Goal: Task Accomplishment & Management: Manage account settings

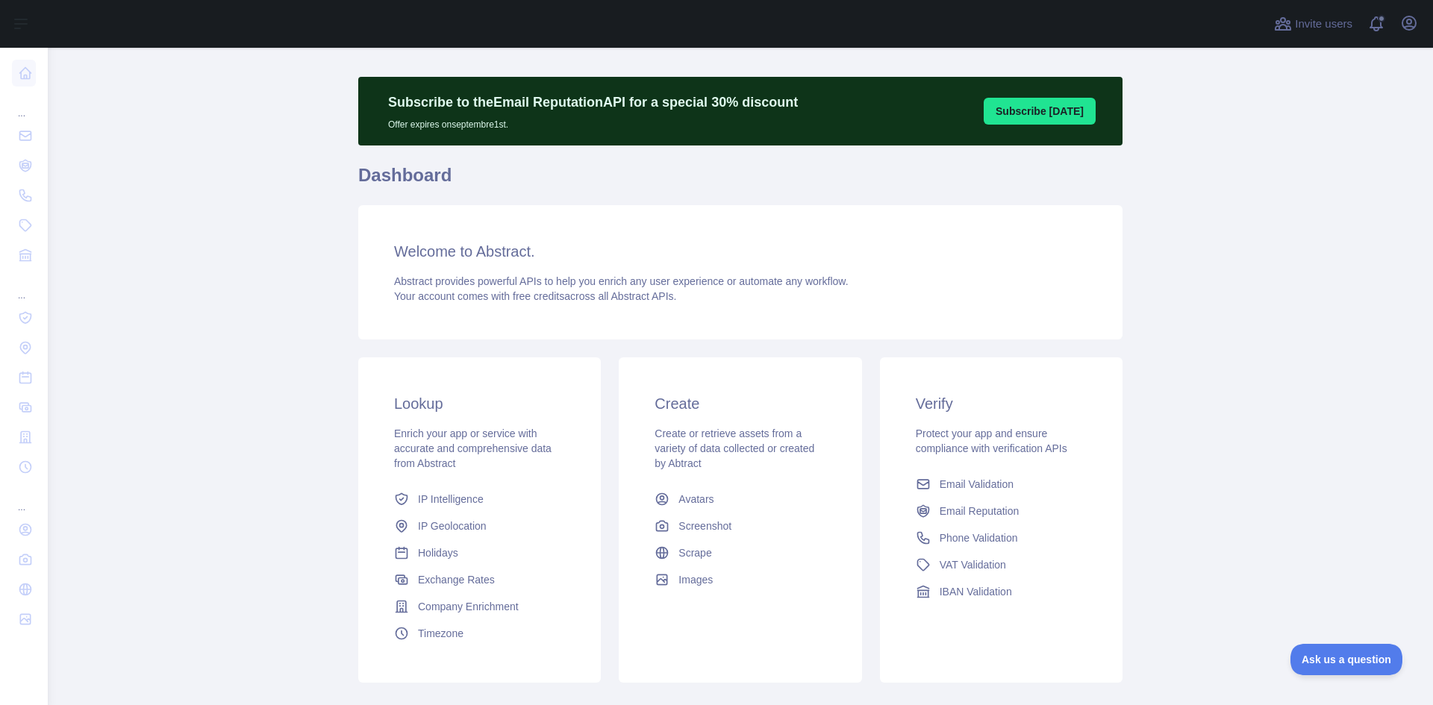
scroll to position [75, 0]
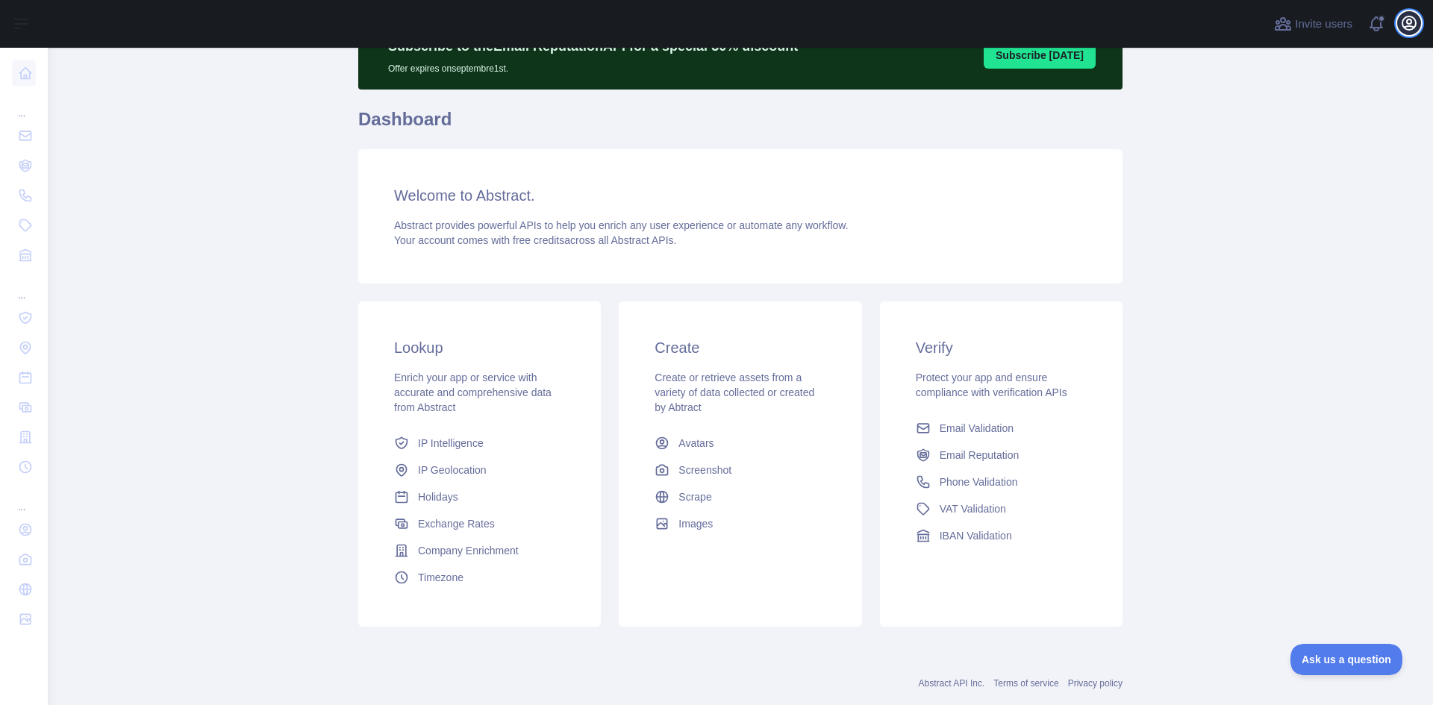
click at [1405, 18] on icon "button" at bounding box center [1408, 22] width 13 height 13
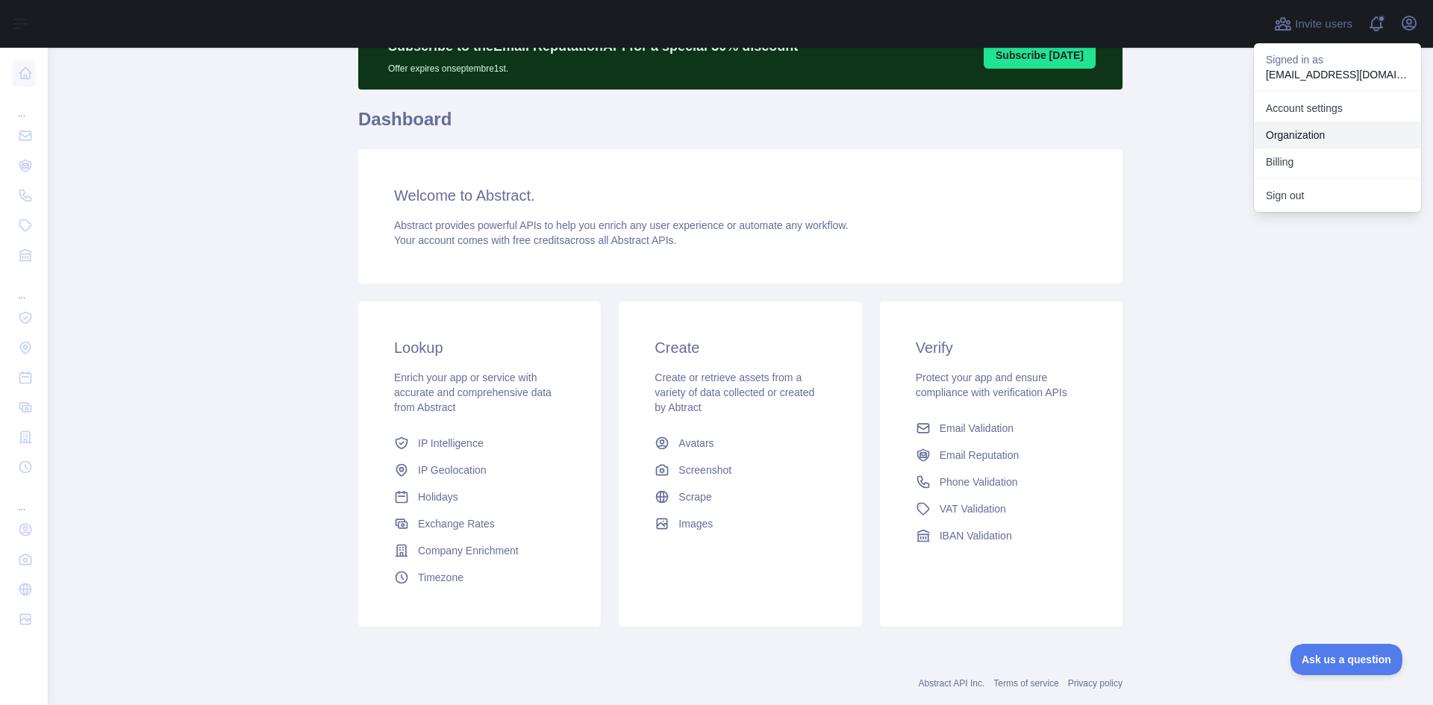
click at [1329, 128] on link "Organization" at bounding box center [1337, 135] width 167 height 27
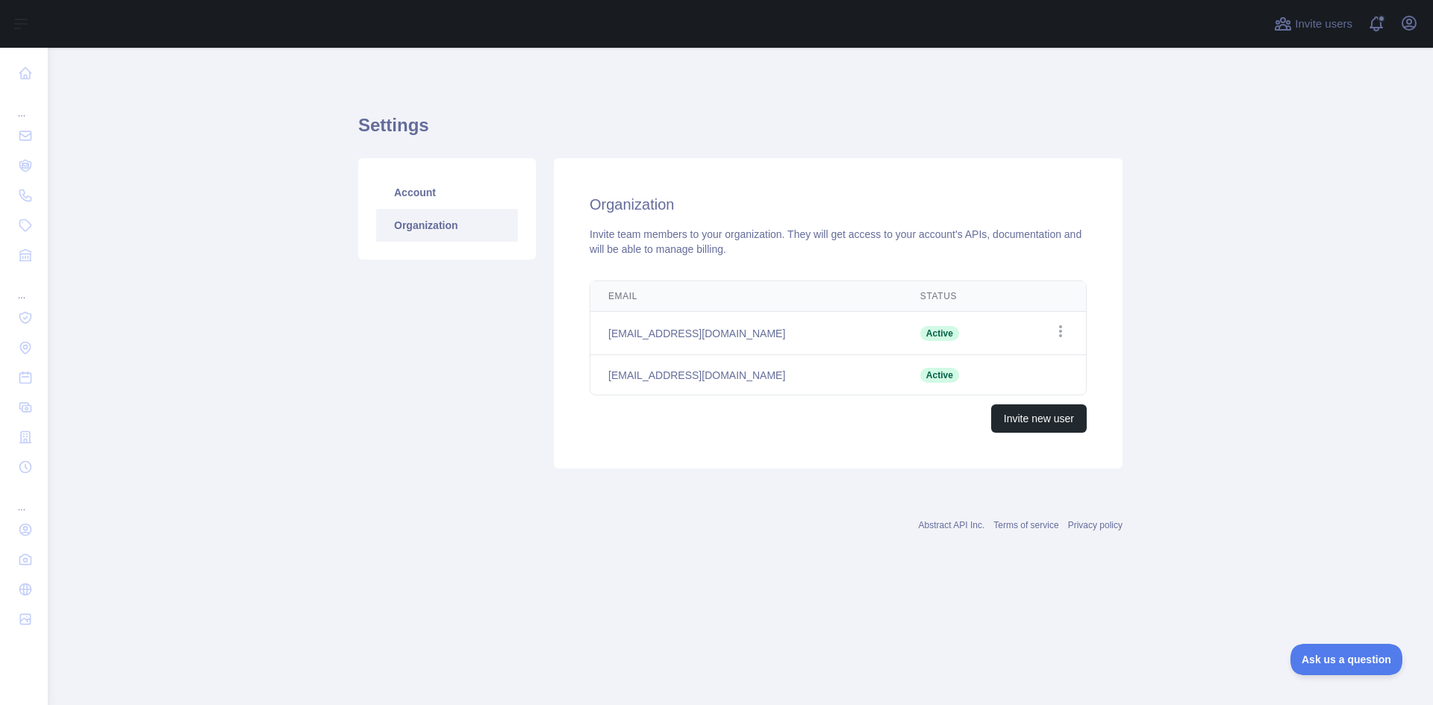
click at [1056, 318] on td "Open options" at bounding box center [1048, 333] width 75 height 43
click at [1064, 328] on icon "button" at bounding box center [1060, 331] width 15 height 15
click at [991, 252] on div "Invite team members to your organization. They will get access to your account'…" at bounding box center [838, 242] width 497 height 30
click at [422, 198] on link "Account" at bounding box center [447, 192] width 142 height 33
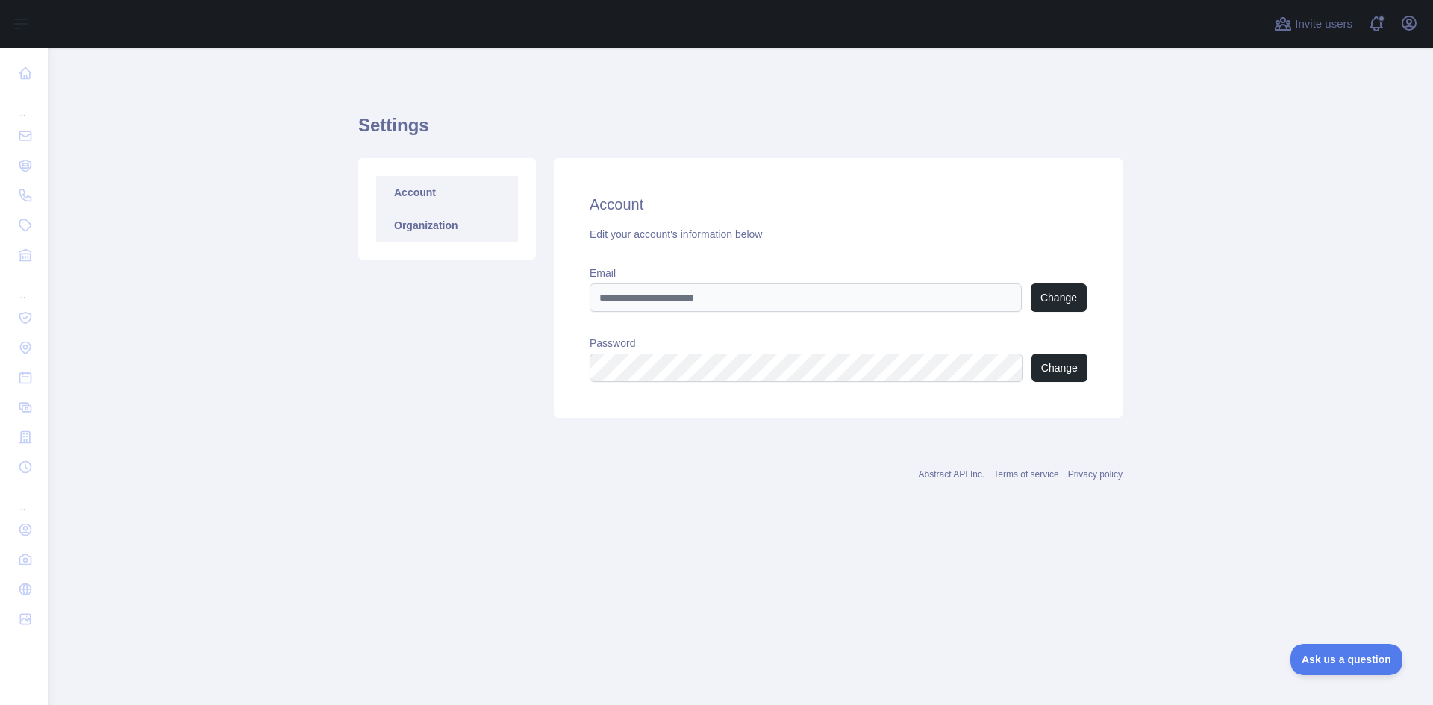
click at [431, 222] on link "Organization" at bounding box center [447, 225] width 142 height 33
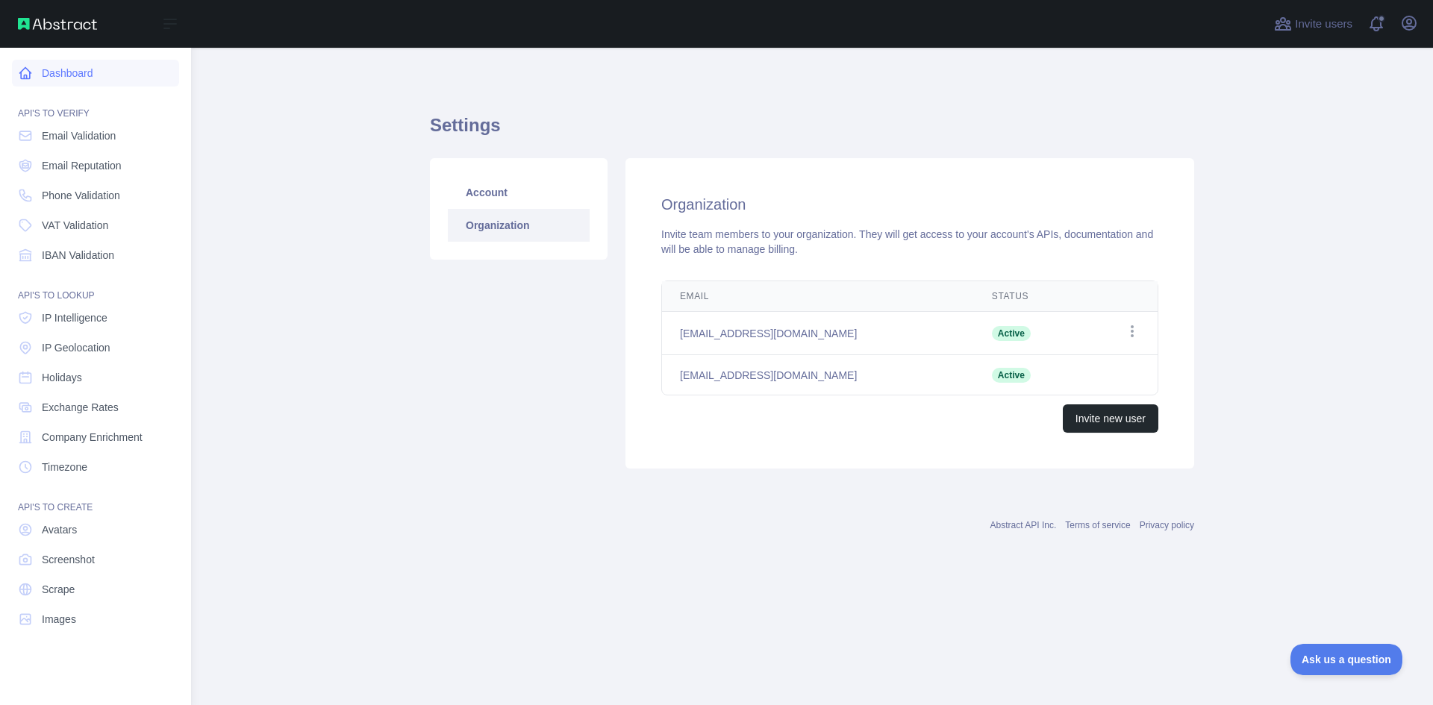
click at [41, 81] on link "Dashboard" at bounding box center [95, 73] width 167 height 27
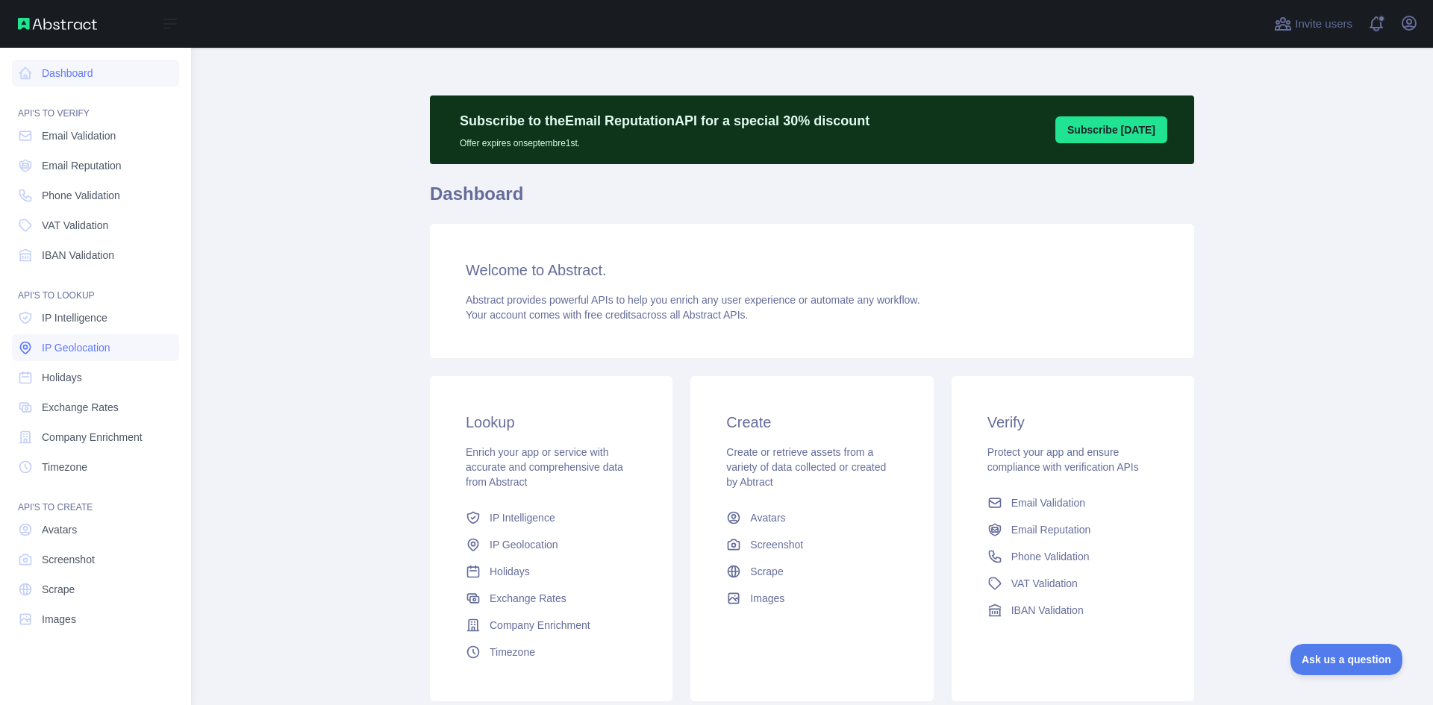
click at [96, 345] on span "IP Geolocation" at bounding box center [76, 347] width 69 height 15
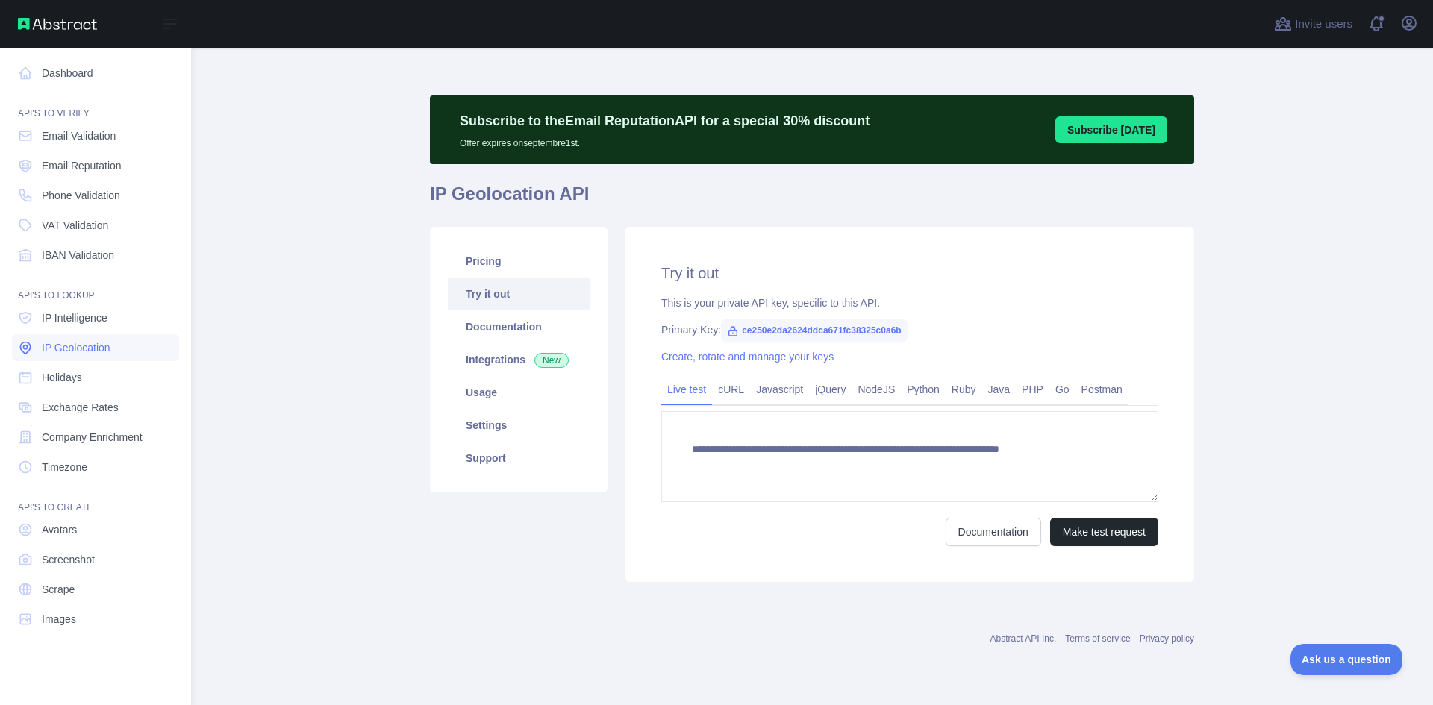
type textarea "**********"
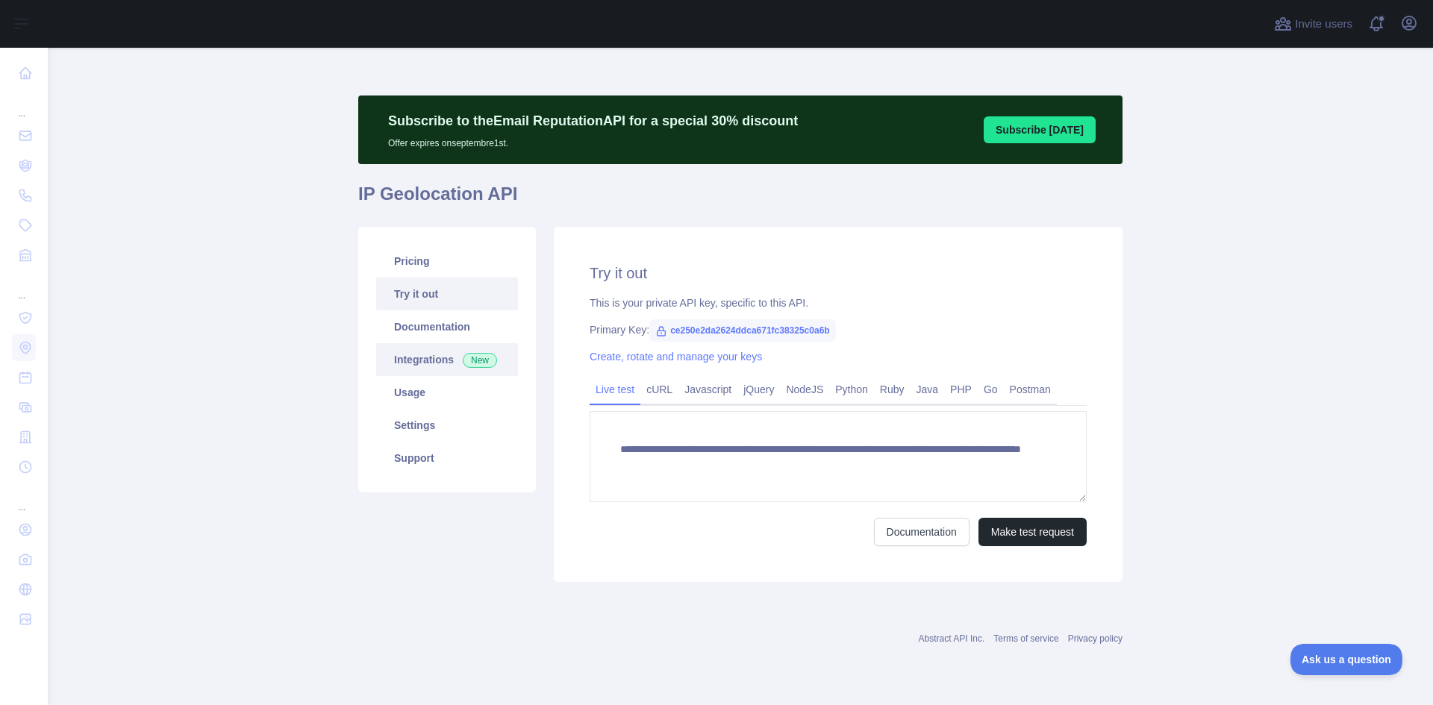
click at [458, 352] on link "Integrations New" at bounding box center [447, 359] width 142 height 33
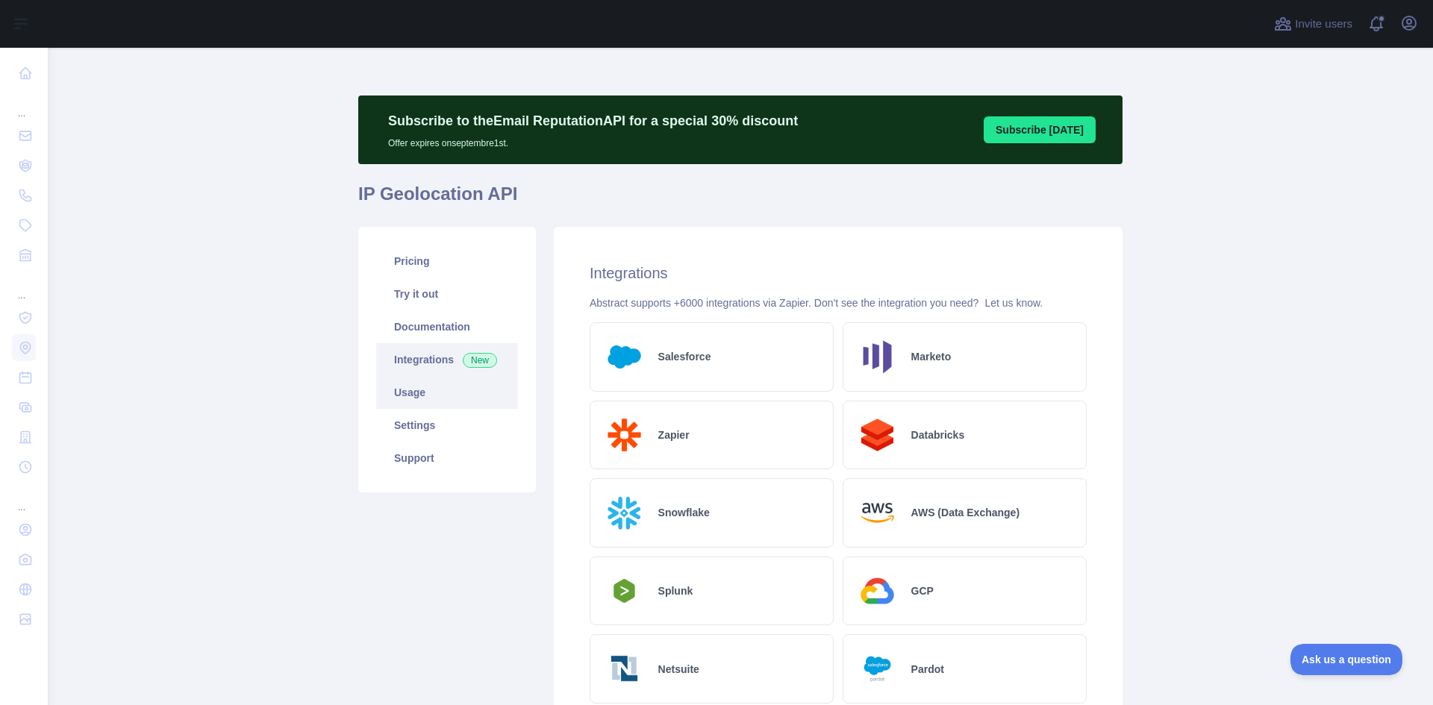
click at [469, 391] on link "Usage" at bounding box center [447, 392] width 142 height 33
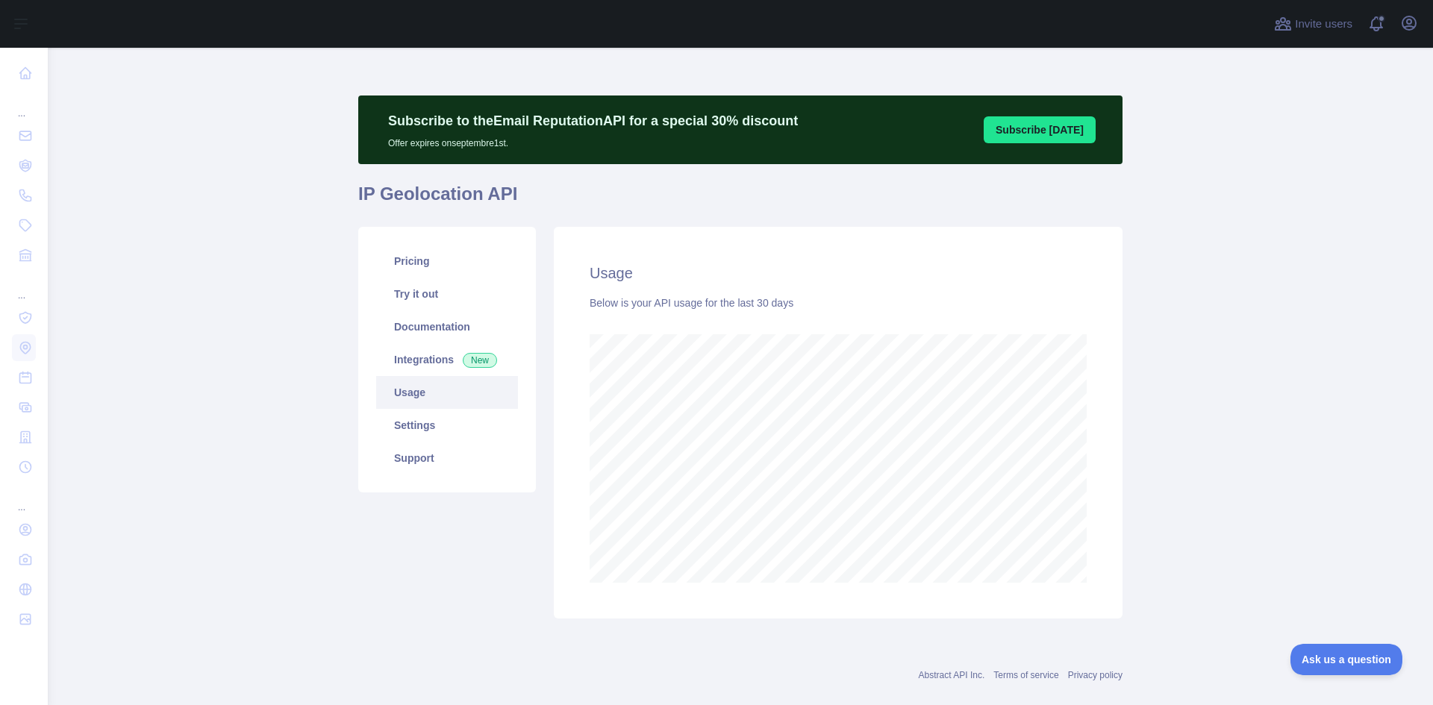
scroll to position [658, 1374]
click at [446, 410] on link "Settings" at bounding box center [447, 425] width 142 height 33
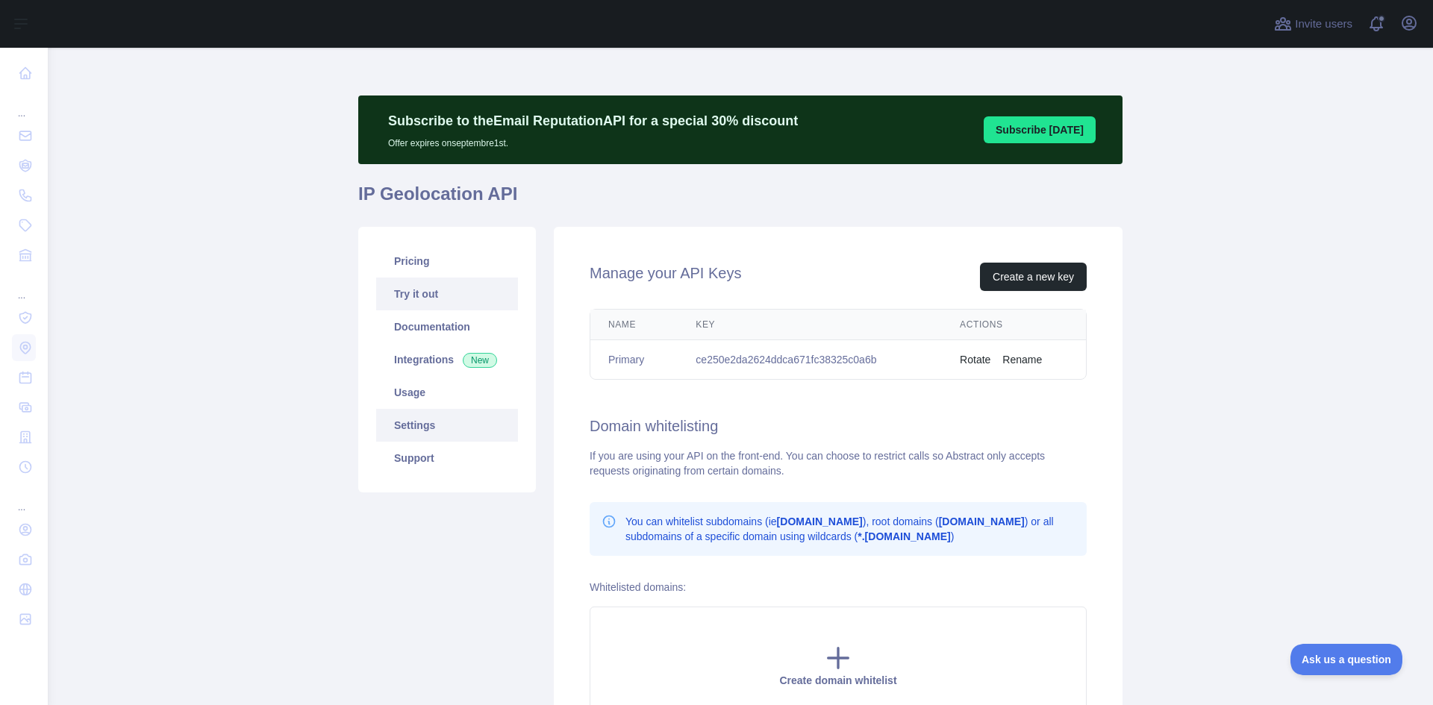
click at [425, 290] on link "Try it out" at bounding box center [447, 294] width 142 height 33
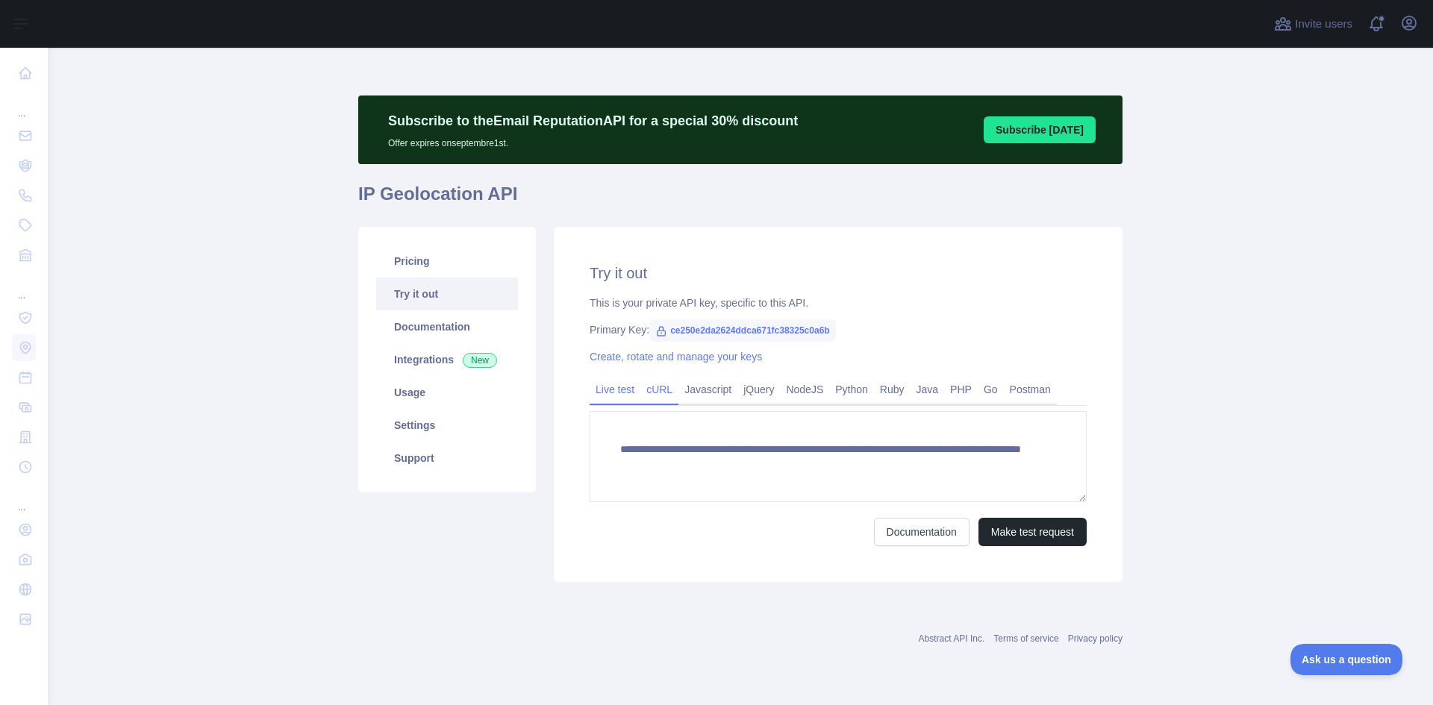
click at [661, 387] on link "cURL" at bounding box center [659, 390] width 38 height 24
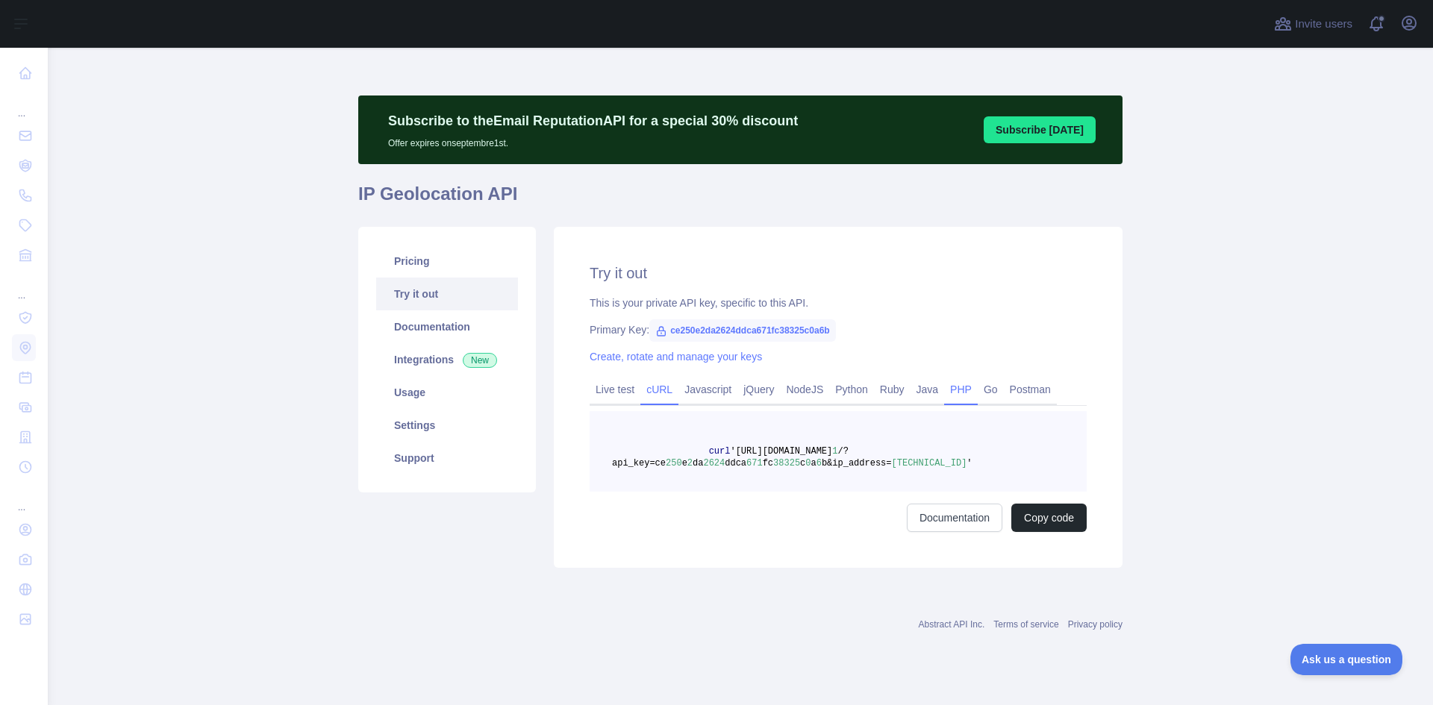
click at [945, 386] on link "PHP" at bounding box center [961, 390] width 34 height 24
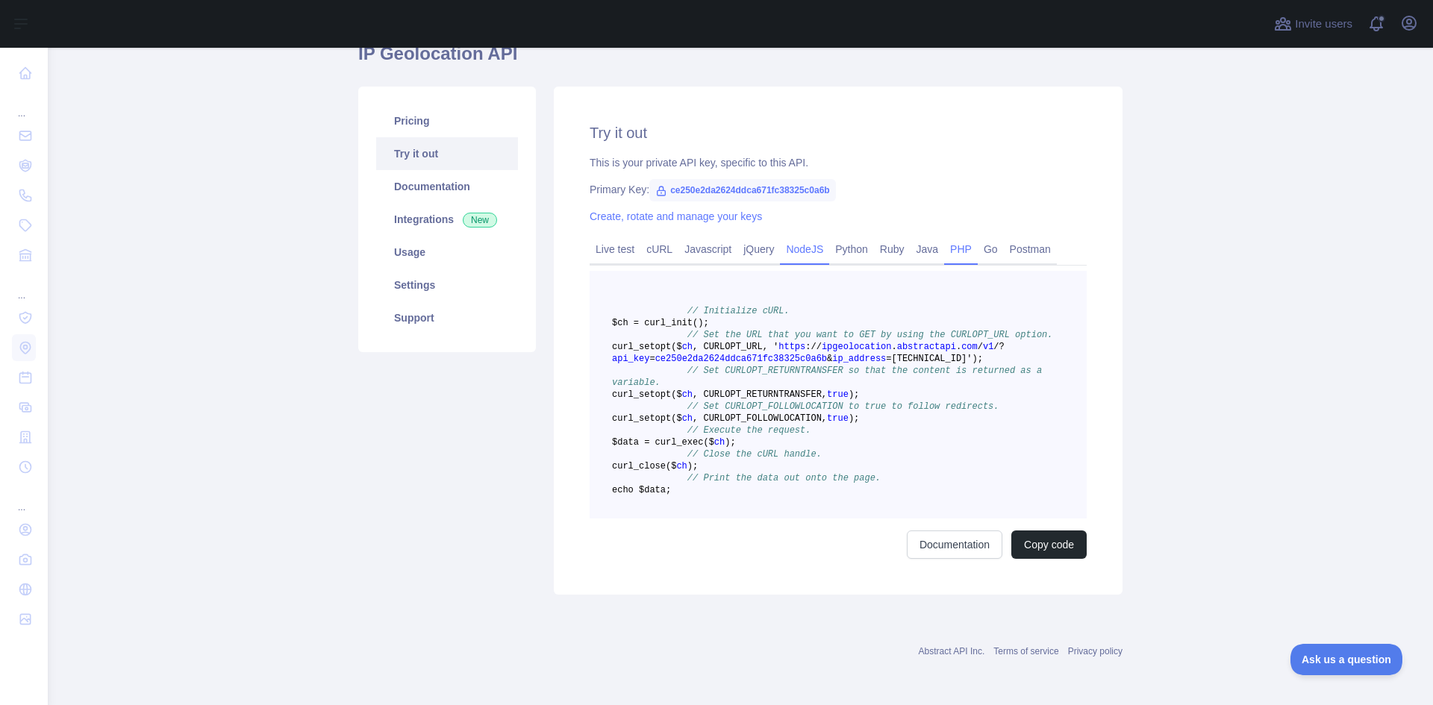
scroll to position [149, 0]
click at [1048, 559] on button "Copy code" at bounding box center [1048, 545] width 75 height 28
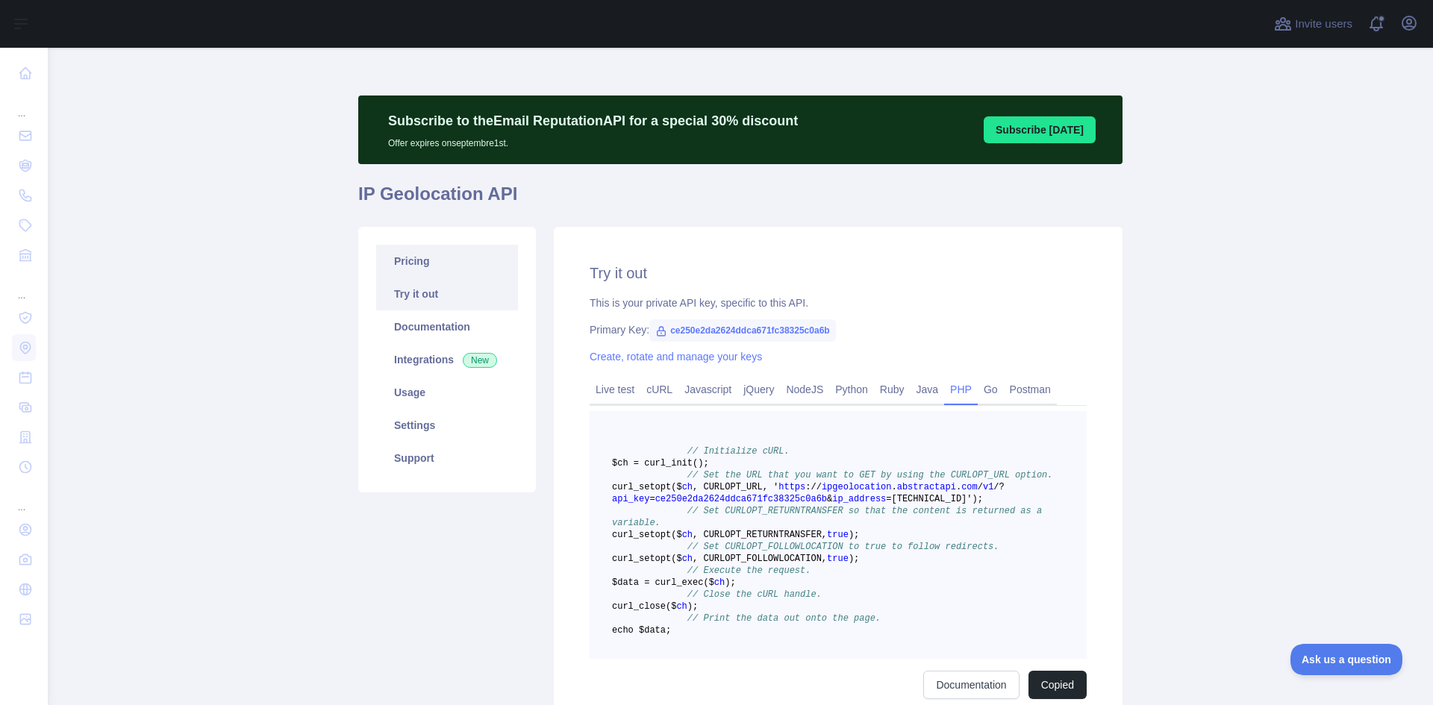
click at [452, 271] on link "Pricing" at bounding box center [447, 261] width 142 height 33
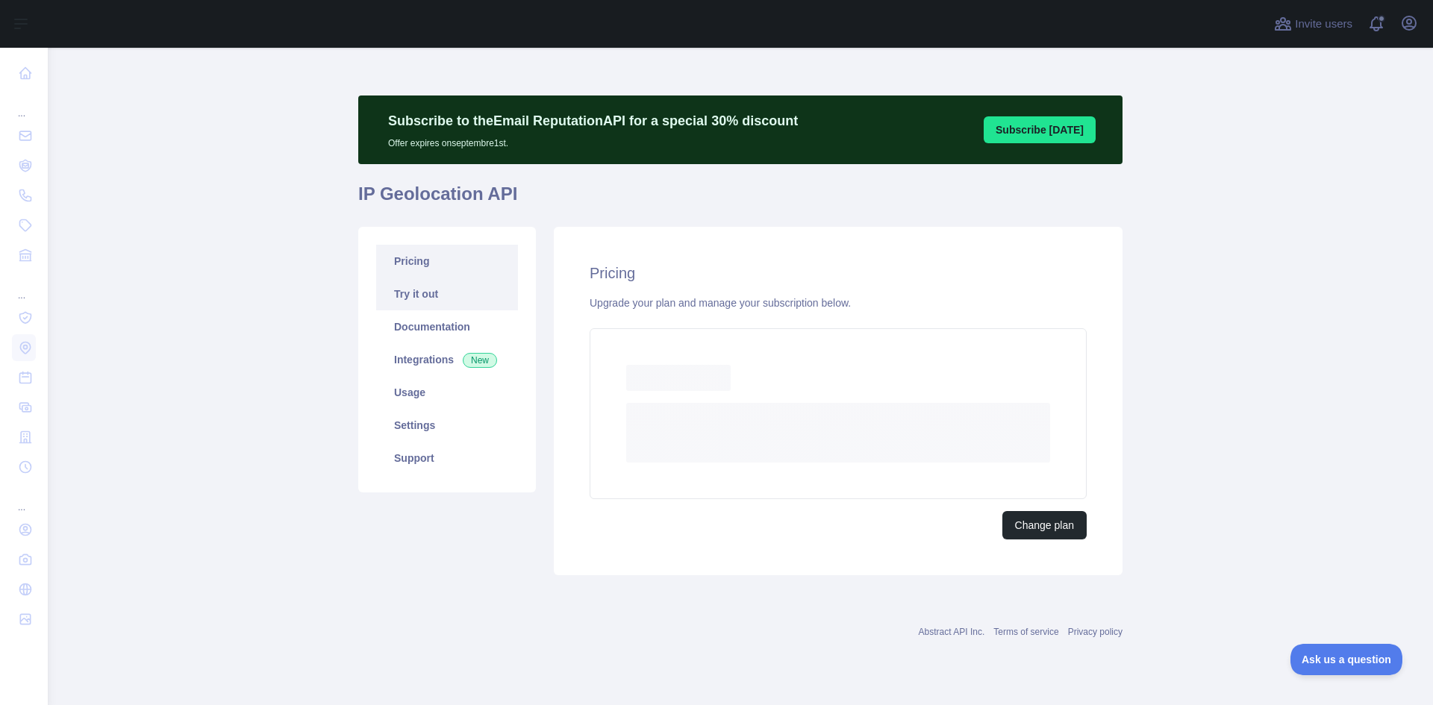
click at [459, 296] on link "Try it out" at bounding box center [447, 294] width 142 height 33
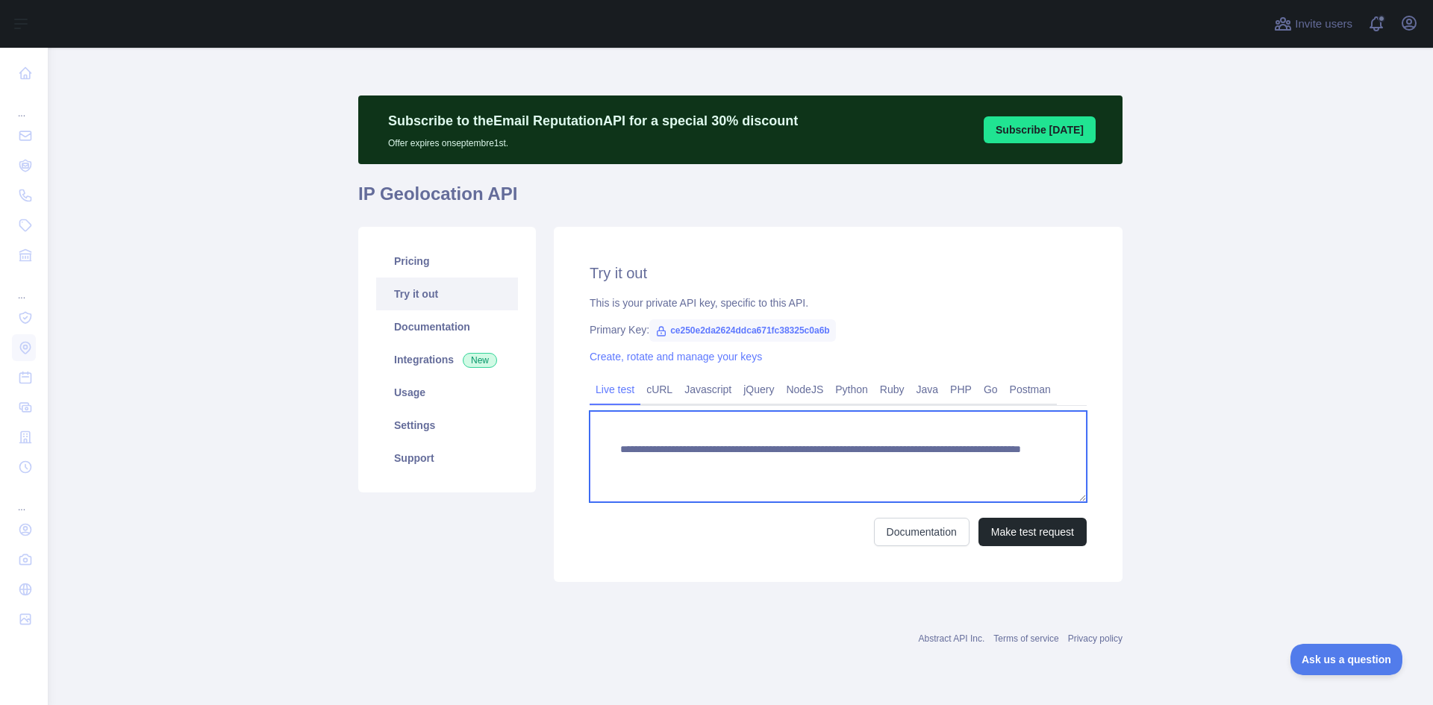
click at [760, 466] on textarea "**********" at bounding box center [838, 456] width 497 height 91
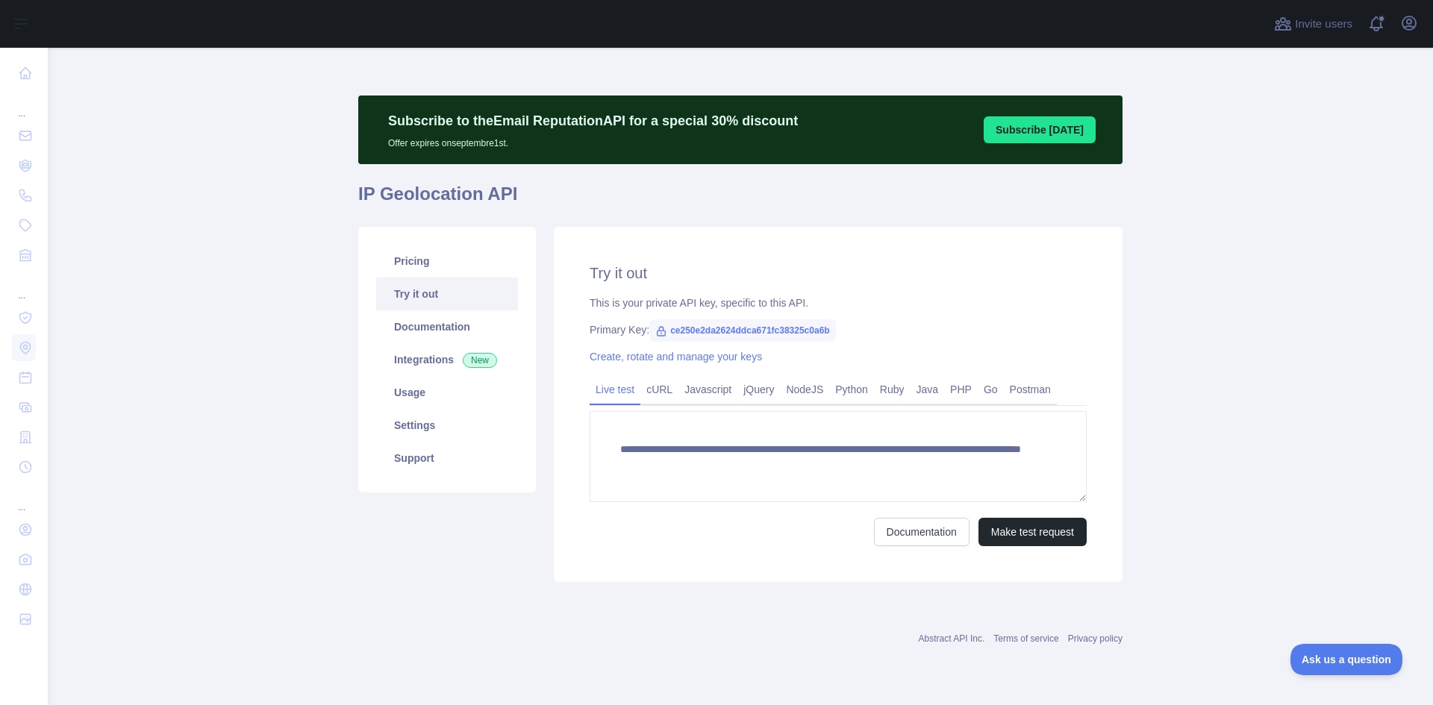
click at [729, 332] on span "ce250e2da2624ddca671fc38325c0a6b" at bounding box center [742, 330] width 187 height 22
click at [724, 332] on span "ce250e2da2624ddca671fc38325c0a6b" at bounding box center [742, 330] width 187 height 22
copy span "ce250e2da2624ddca671fc38325c0a6b"
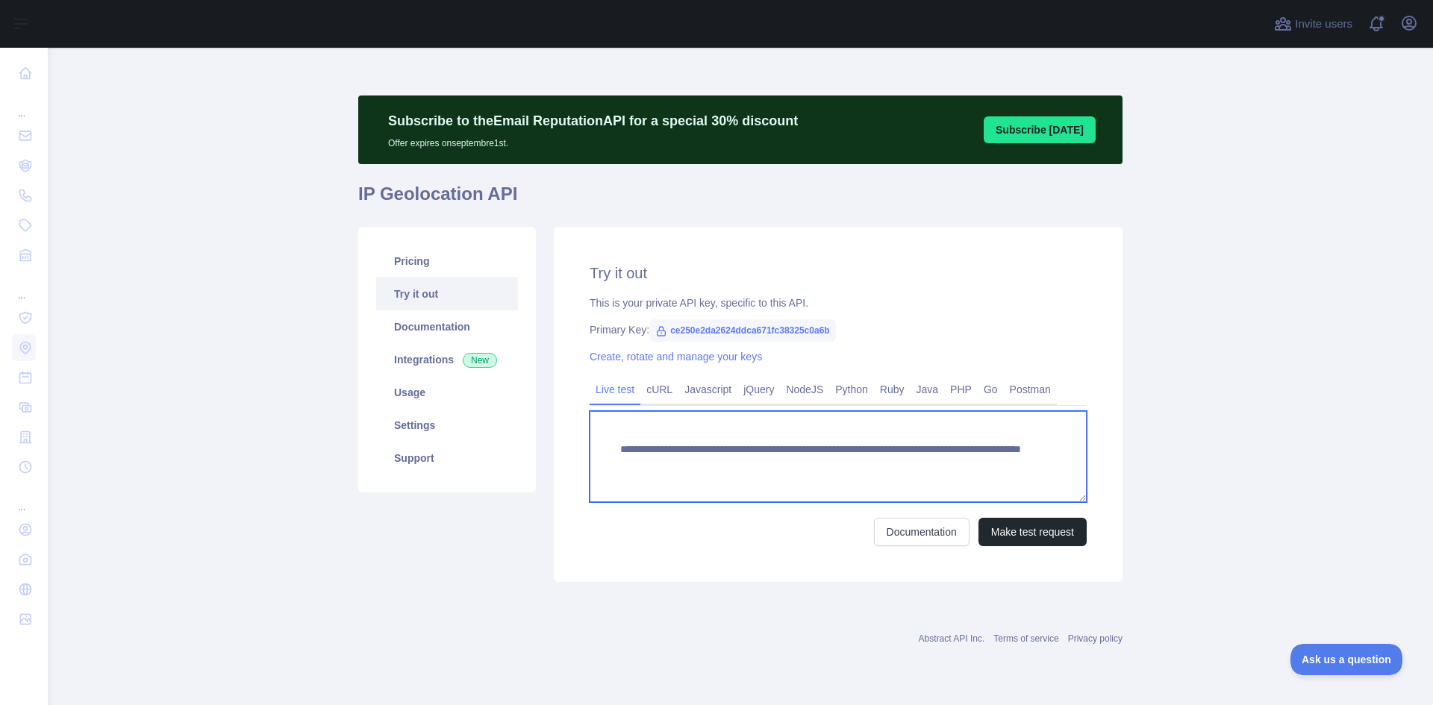
drag, startPoint x: 903, startPoint y: 460, endPoint x: 1064, endPoint y: 453, distance: 160.6
click at [1061, 454] on textarea "**********" at bounding box center [838, 456] width 497 height 91
click at [996, 468] on textarea "**********" at bounding box center [838, 456] width 497 height 91
drag, startPoint x: 975, startPoint y: 468, endPoint x: 903, endPoint y: 466, distance: 72.4
click at [903, 466] on textarea "**********" at bounding box center [838, 456] width 497 height 91
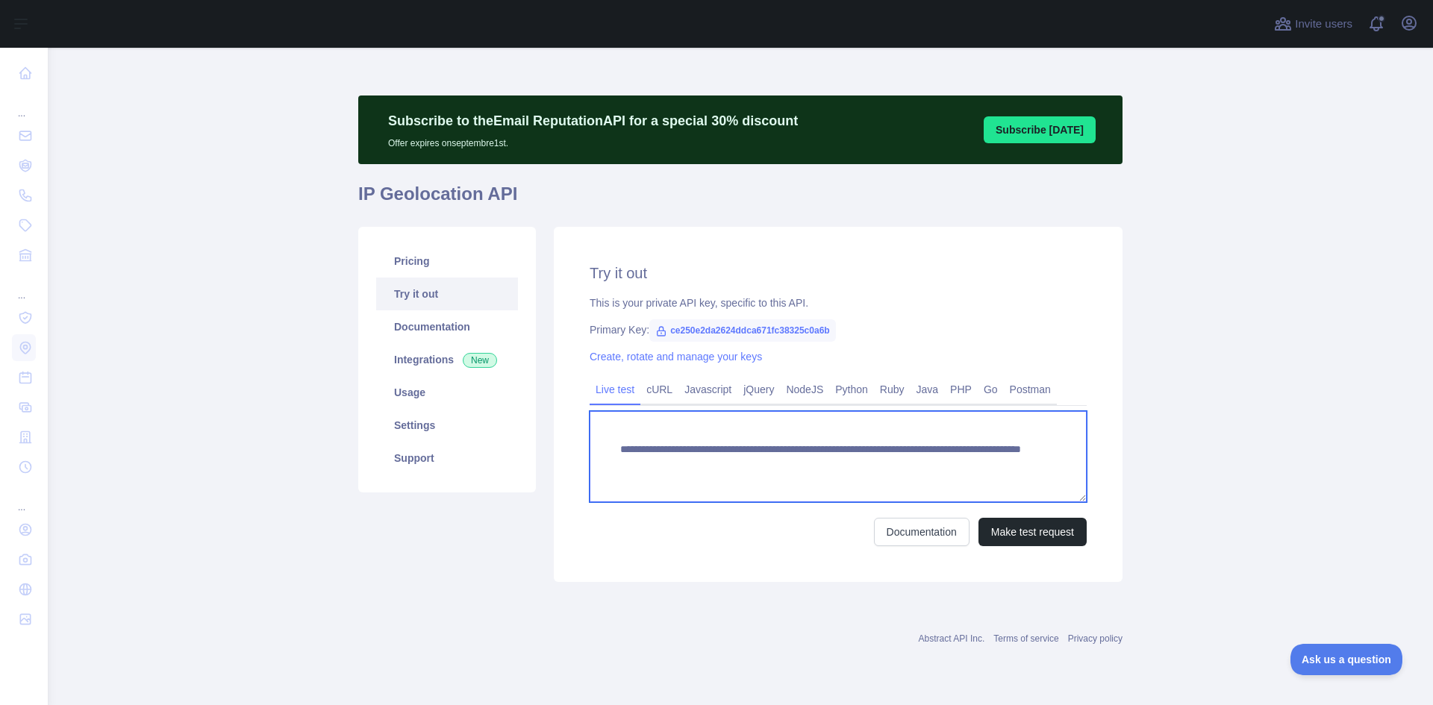
click at [909, 461] on textarea "**********" at bounding box center [838, 456] width 497 height 91
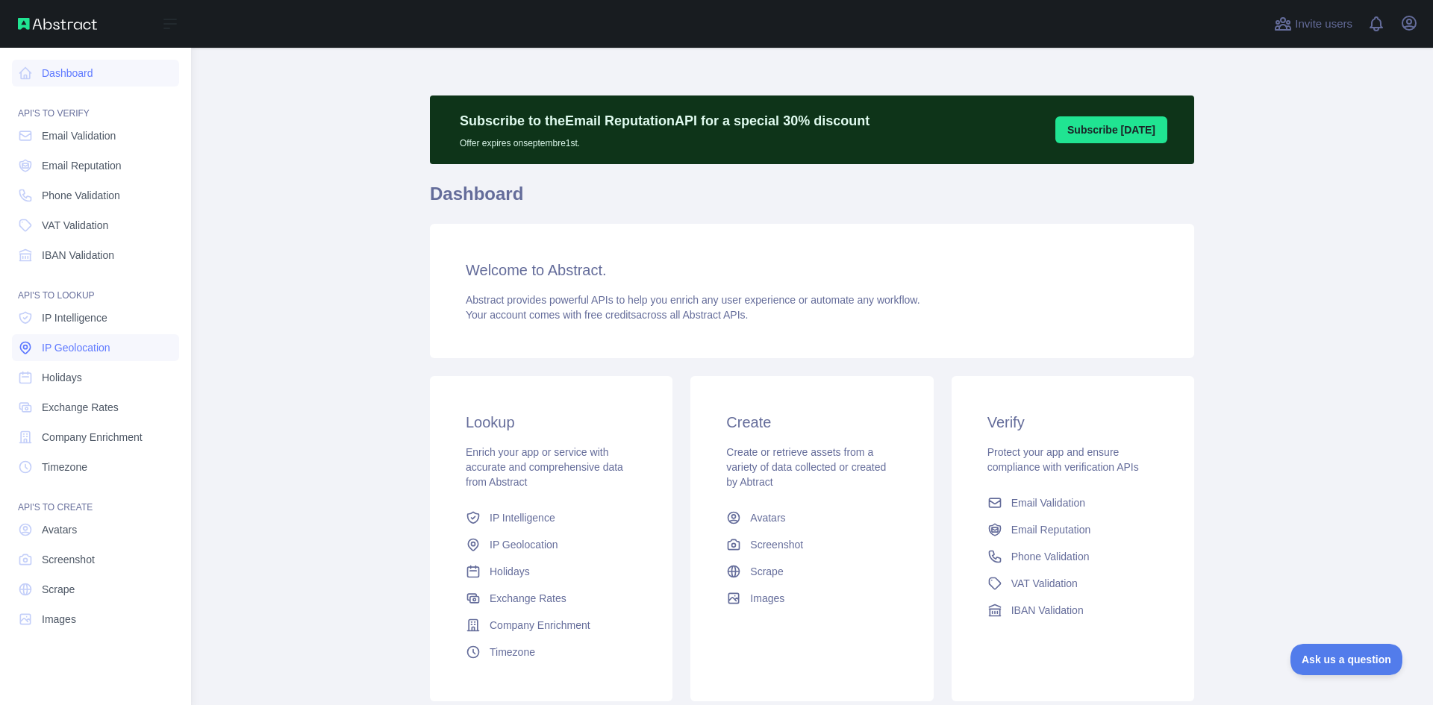
click at [47, 338] on link "IP Geolocation" at bounding box center [95, 347] width 167 height 27
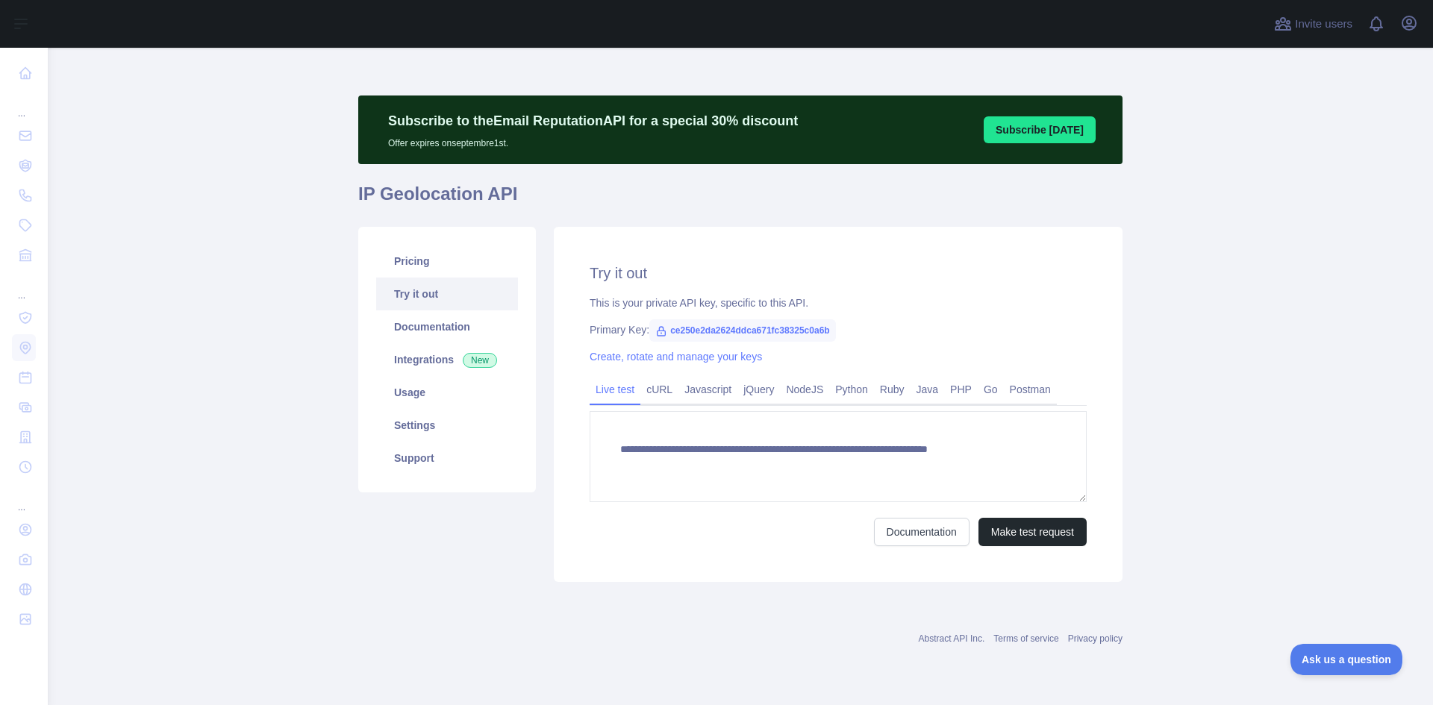
type textarea "**********"
click at [418, 385] on link "Usage" at bounding box center [447, 392] width 142 height 33
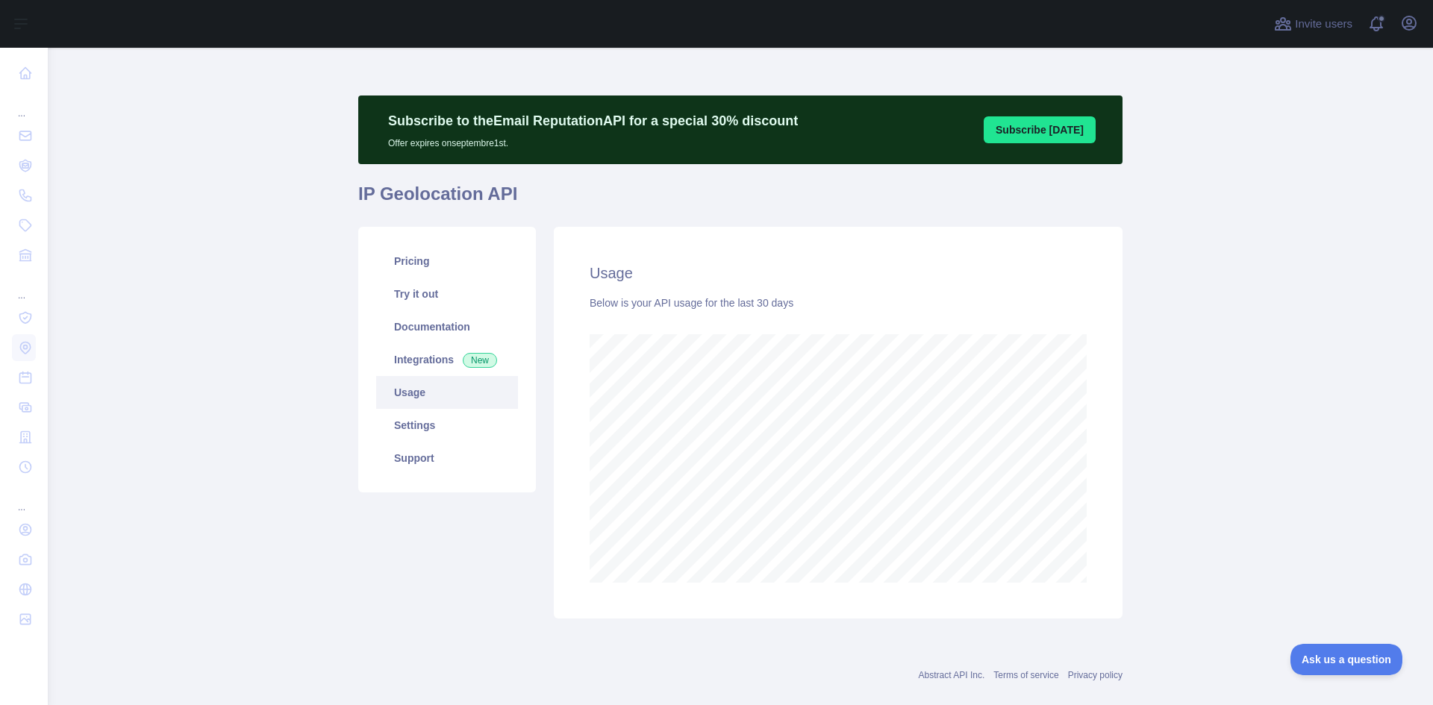
scroll to position [658, 1374]
click at [442, 413] on link "Settings" at bounding box center [447, 425] width 142 height 33
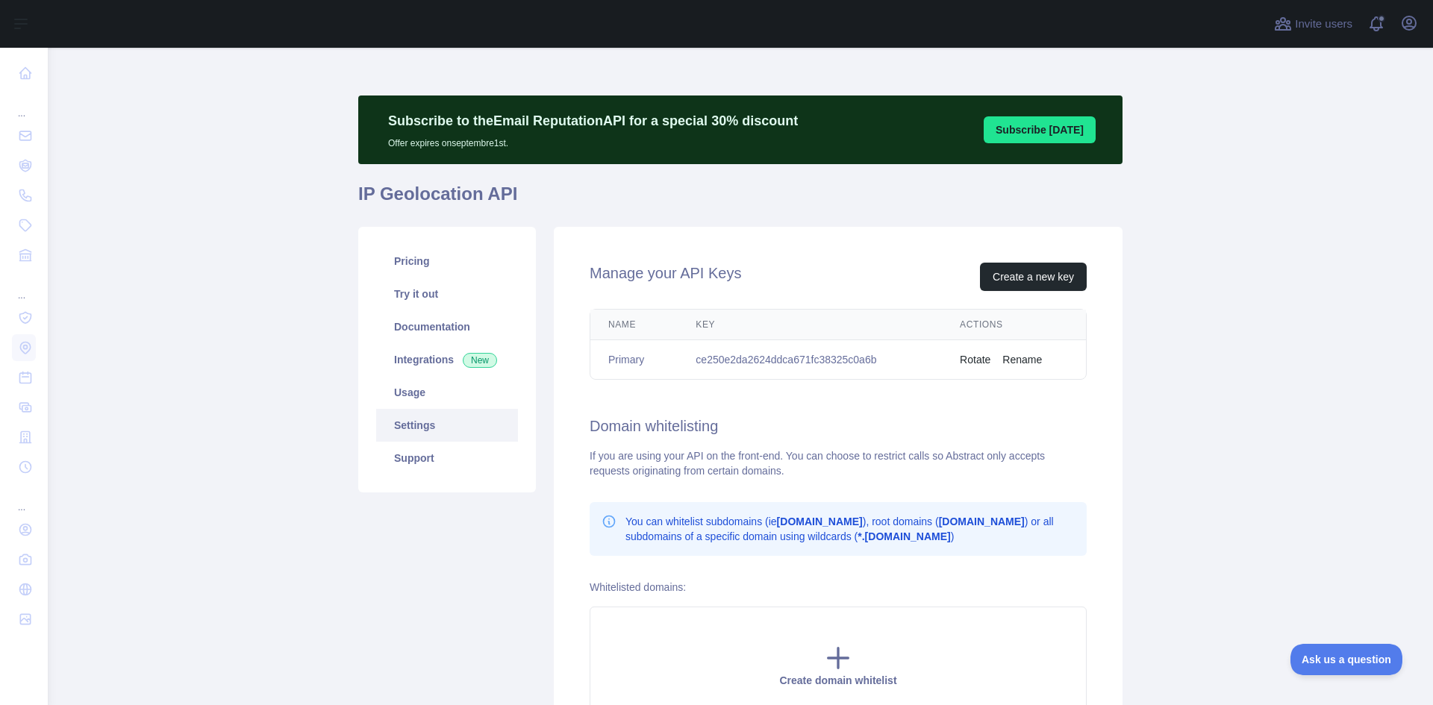
click at [1022, 363] on button "Rename" at bounding box center [1022, 359] width 40 height 15
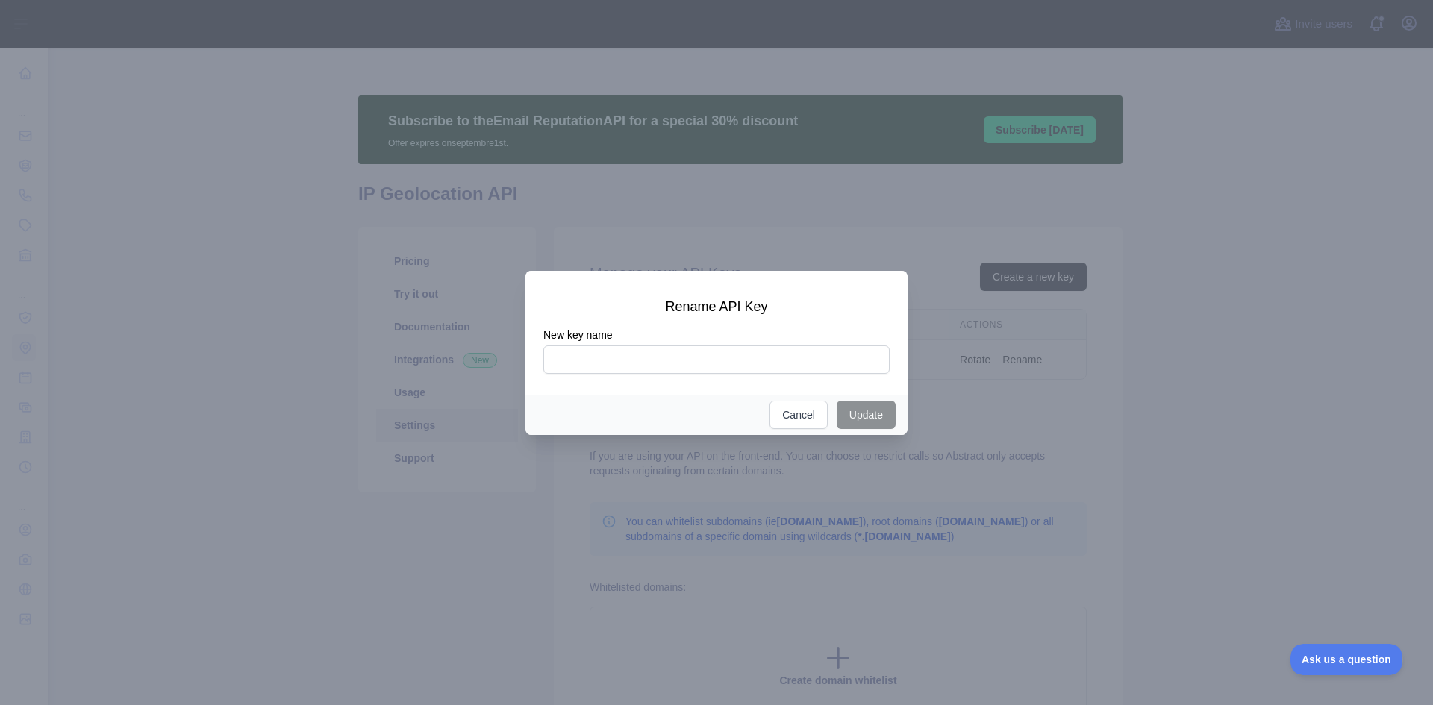
click at [678, 369] on input "New key name" at bounding box center [716, 360] width 346 height 28
type input "******"
click at [857, 417] on button "Update" at bounding box center [866, 415] width 59 height 28
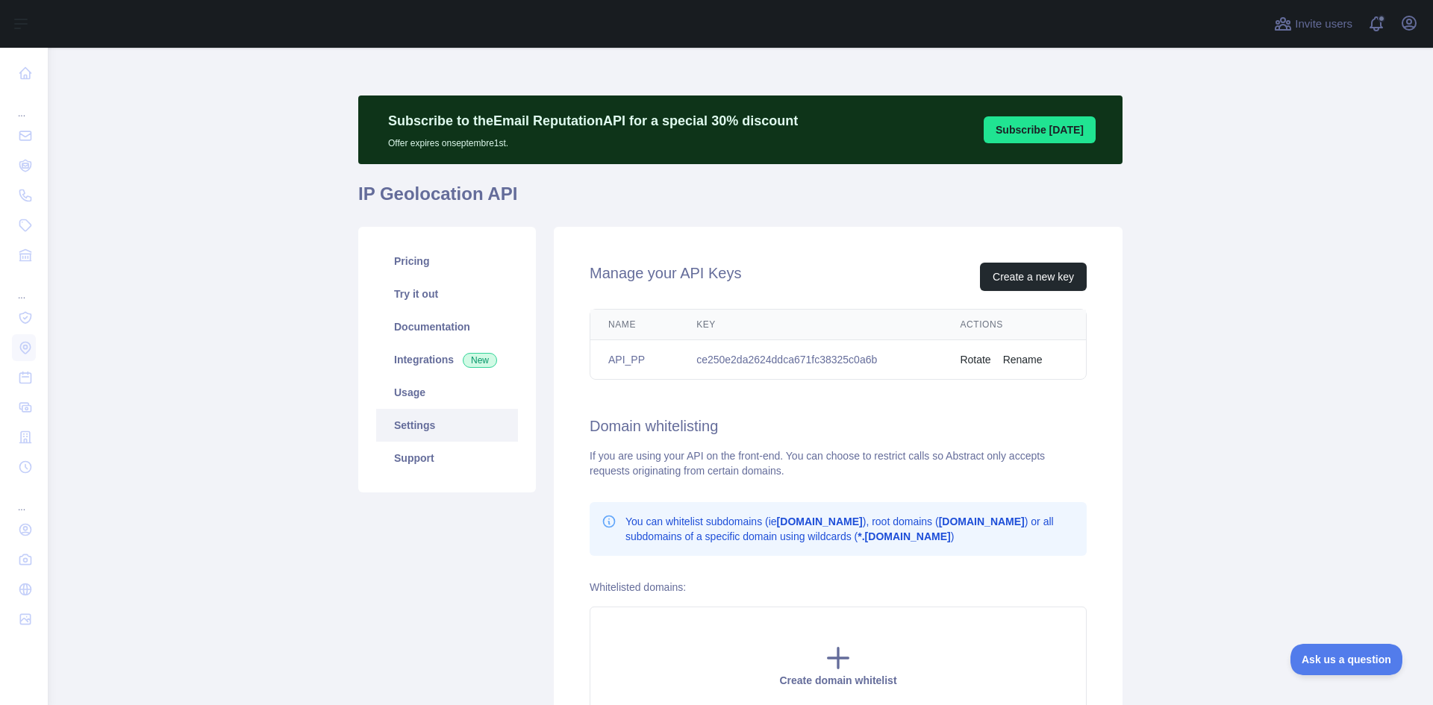
click at [712, 350] on td "ce250e2da2624ddca671fc38325c0a6b" at bounding box center [809, 360] width 263 height 40
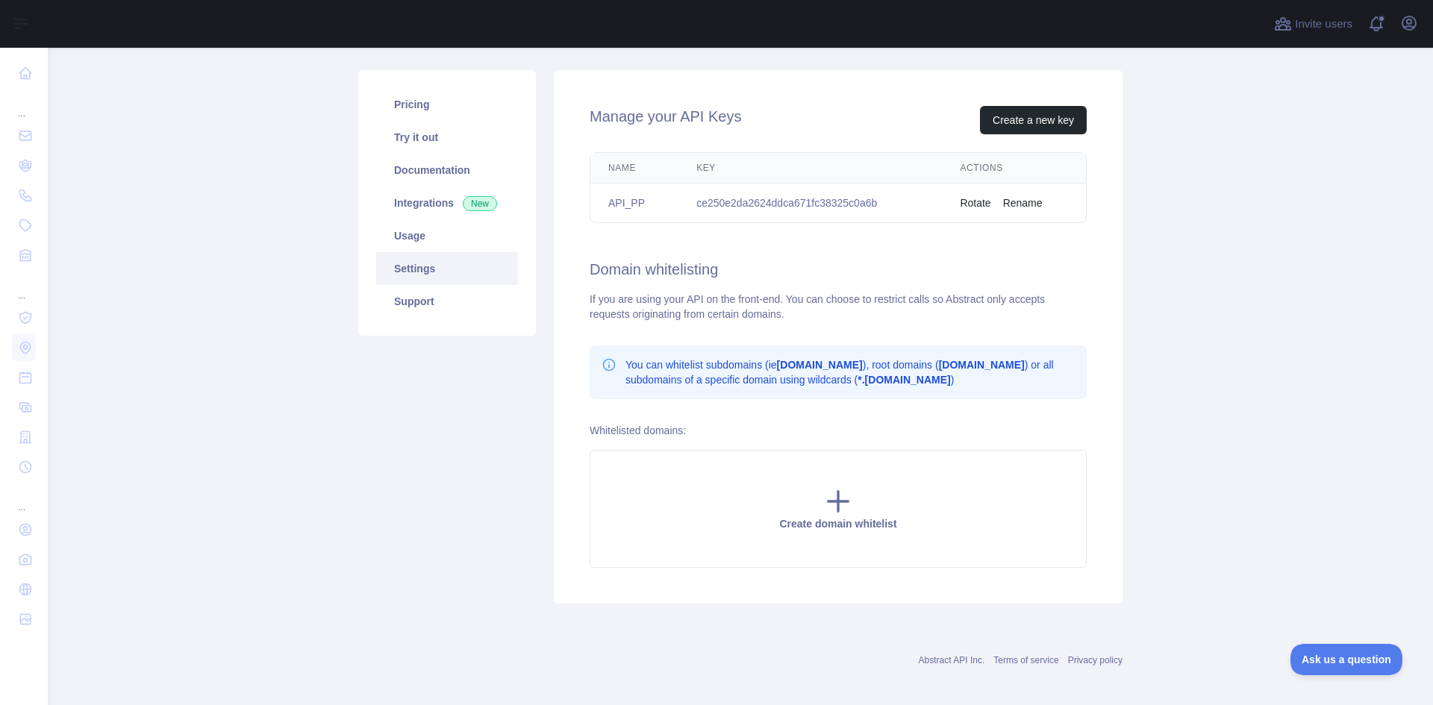
scroll to position [166, 0]
